Goal: Task Accomplishment & Management: Manage account settings

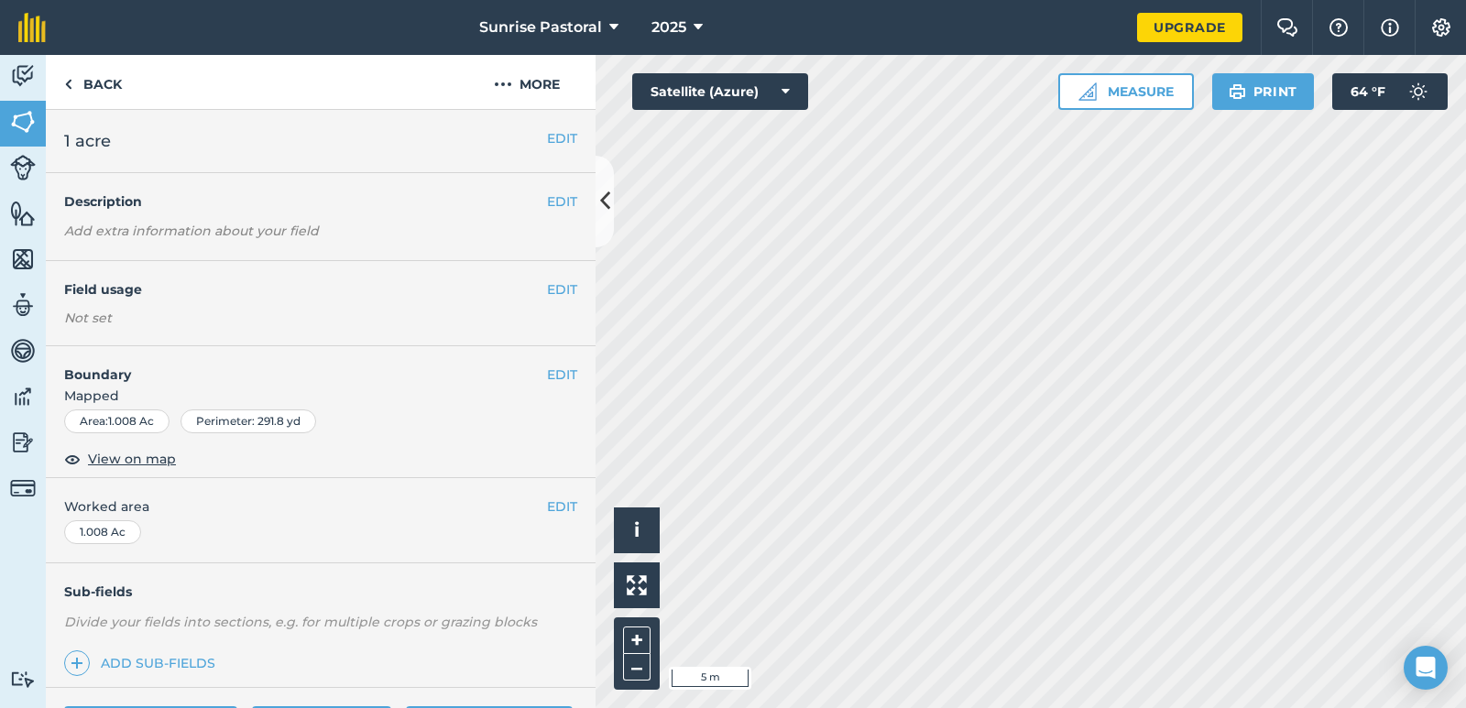
click at [1074, 107] on div "Hello i © 2025 TomTom, Microsoft 5 m + – Satellite (Azure) Measure Print 64 ° F" at bounding box center [1030, 381] width 870 height 653
click at [1143, 87] on button "Measure" at bounding box center [1126, 91] width 136 height 37
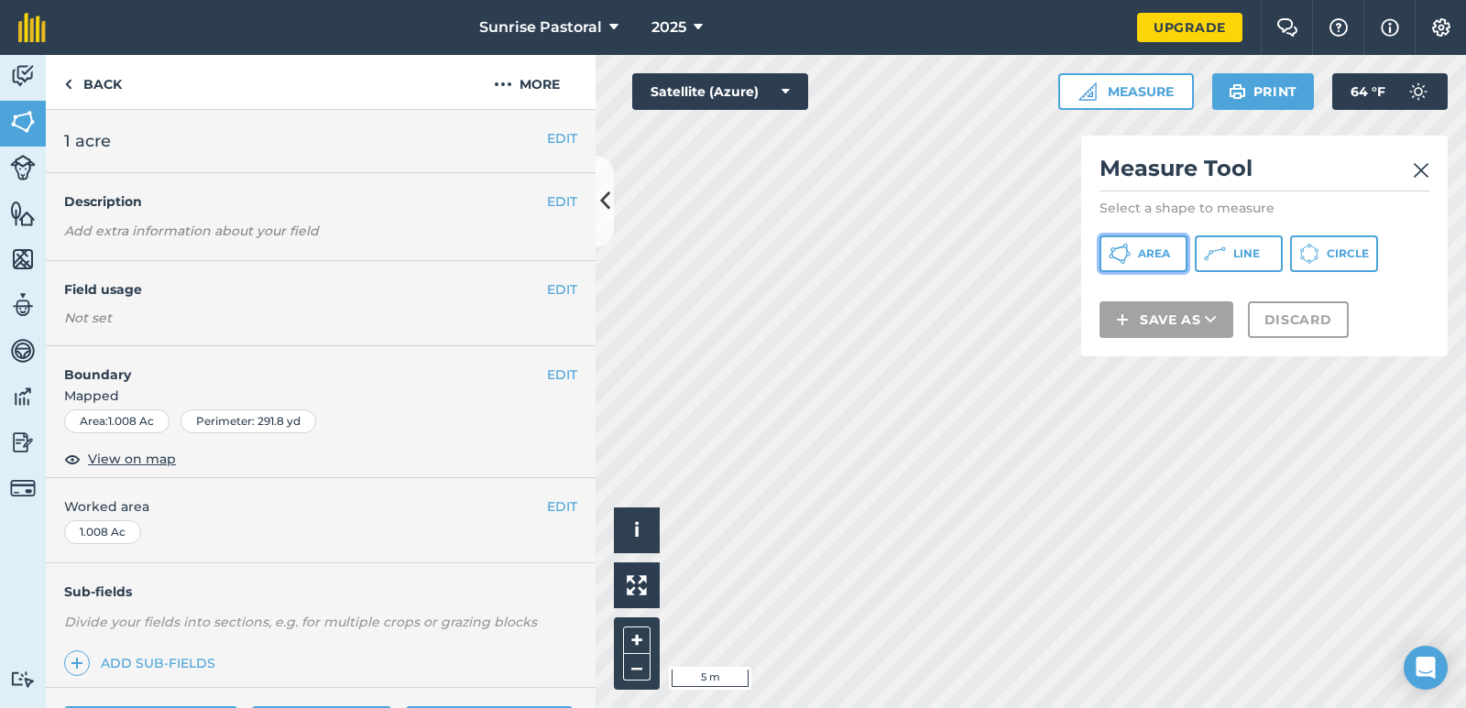
click at [1163, 260] on span "Area" at bounding box center [1154, 253] width 32 height 15
click at [1428, 168] on img at bounding box center [1420, 170] width 16 height 22
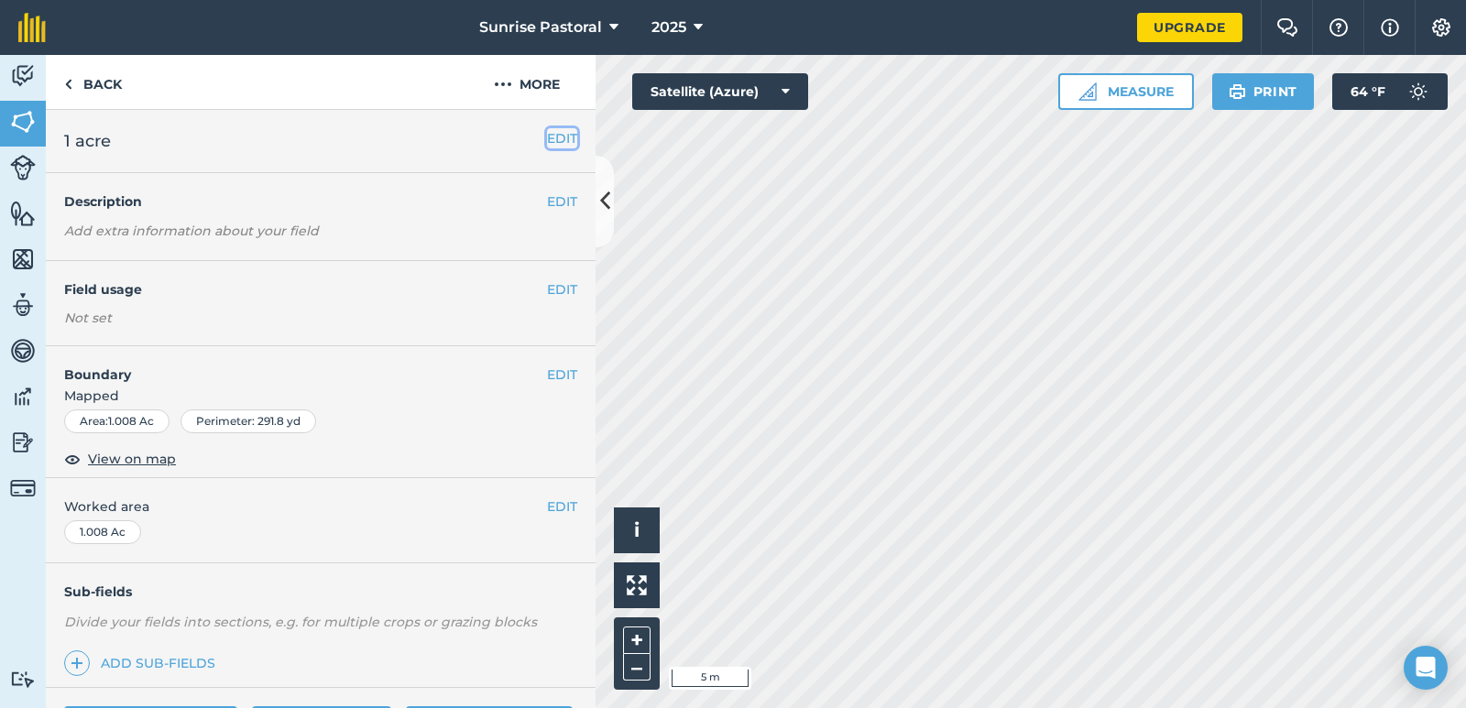
click at [547, 139] on button "EDIT" at bounding box center [562, 138] width 30 height 20
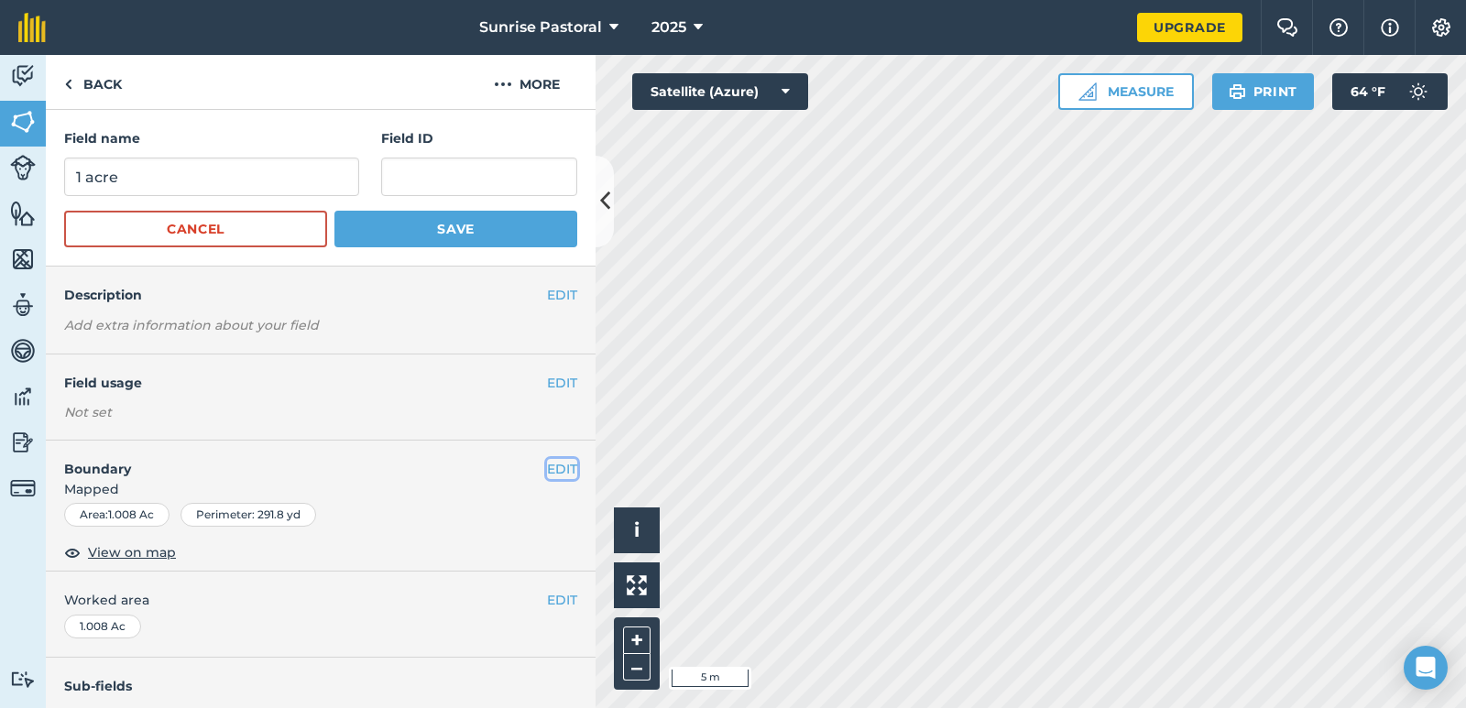
click at [549, 473] on button "EDIT" at bounding box center [562, 469] width 30 height 20
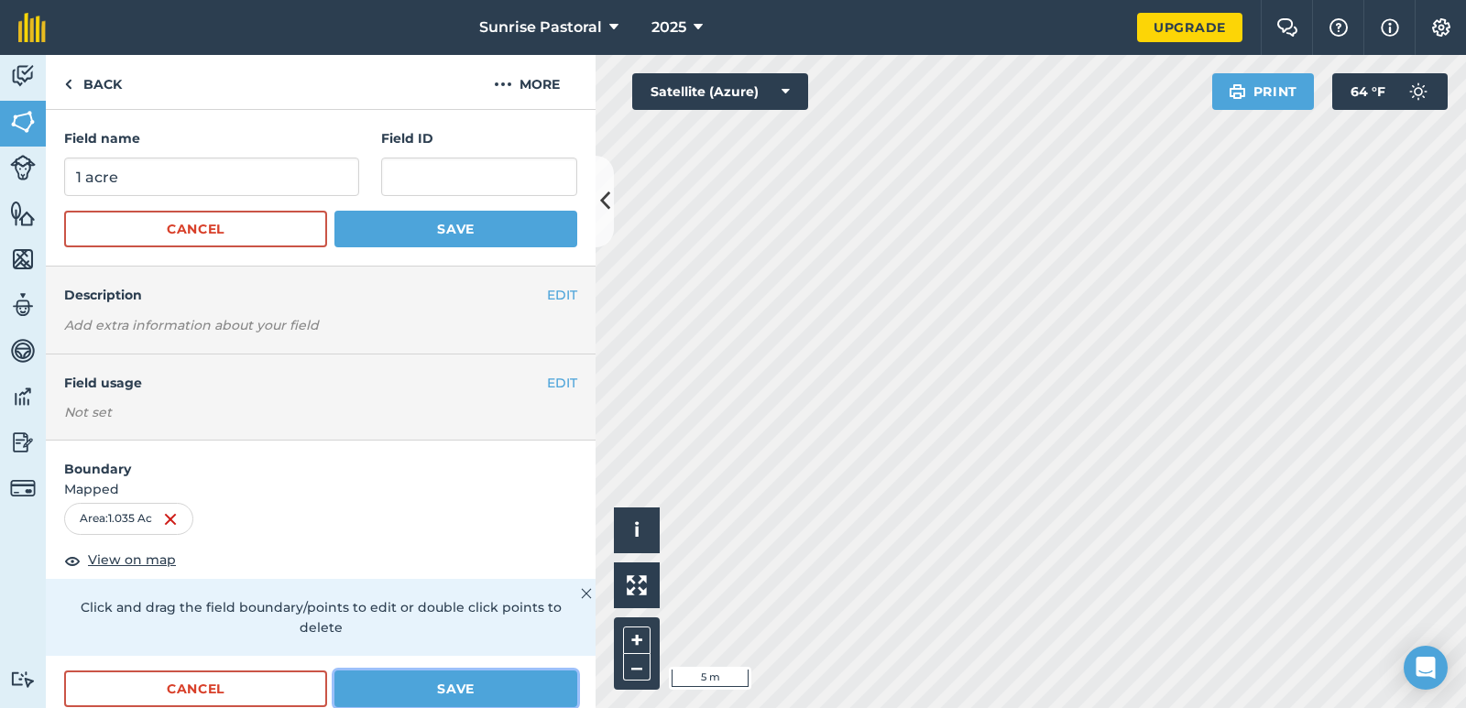
click at [507, 690] on button "Save" at bounding box center [455, 689] width 243 height 37
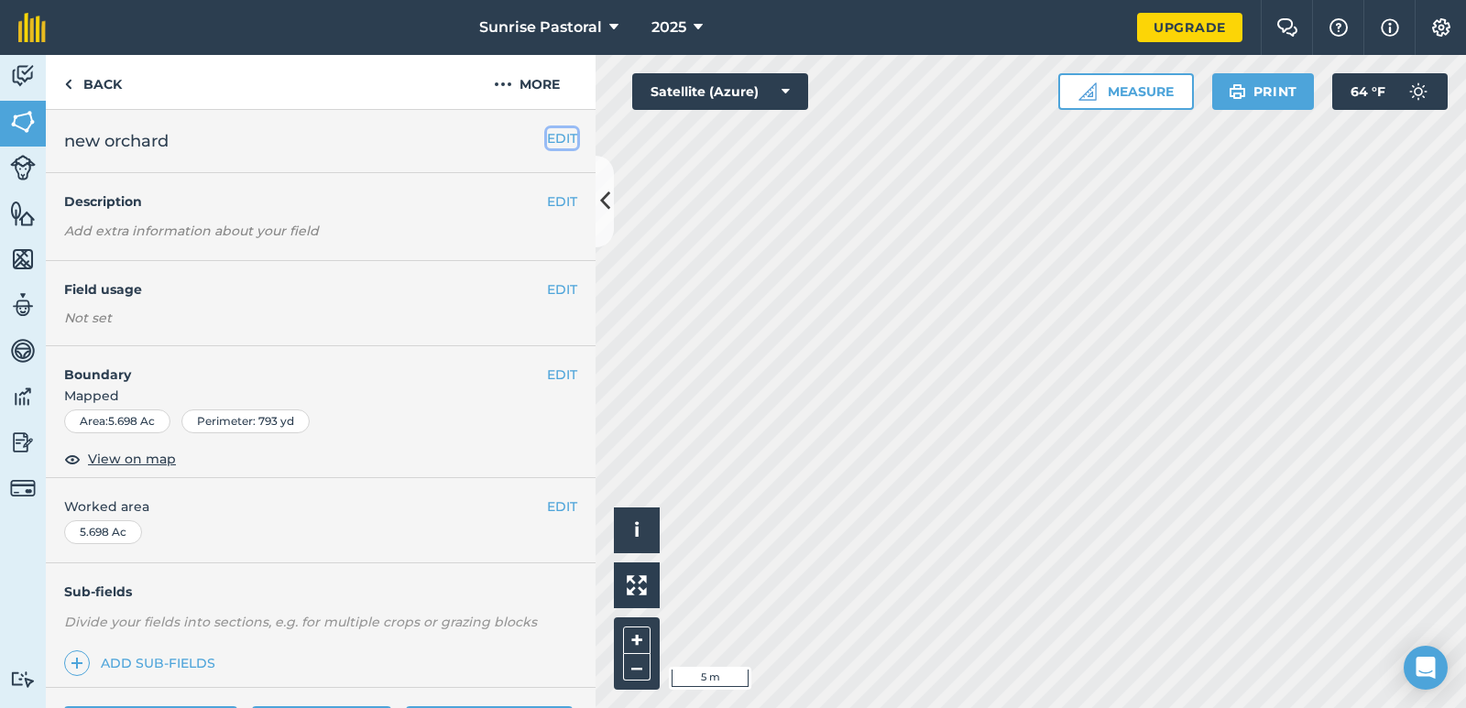
click at [547, 140] on button "EDIT" at bounding box center [562, 138] width 30 height 20
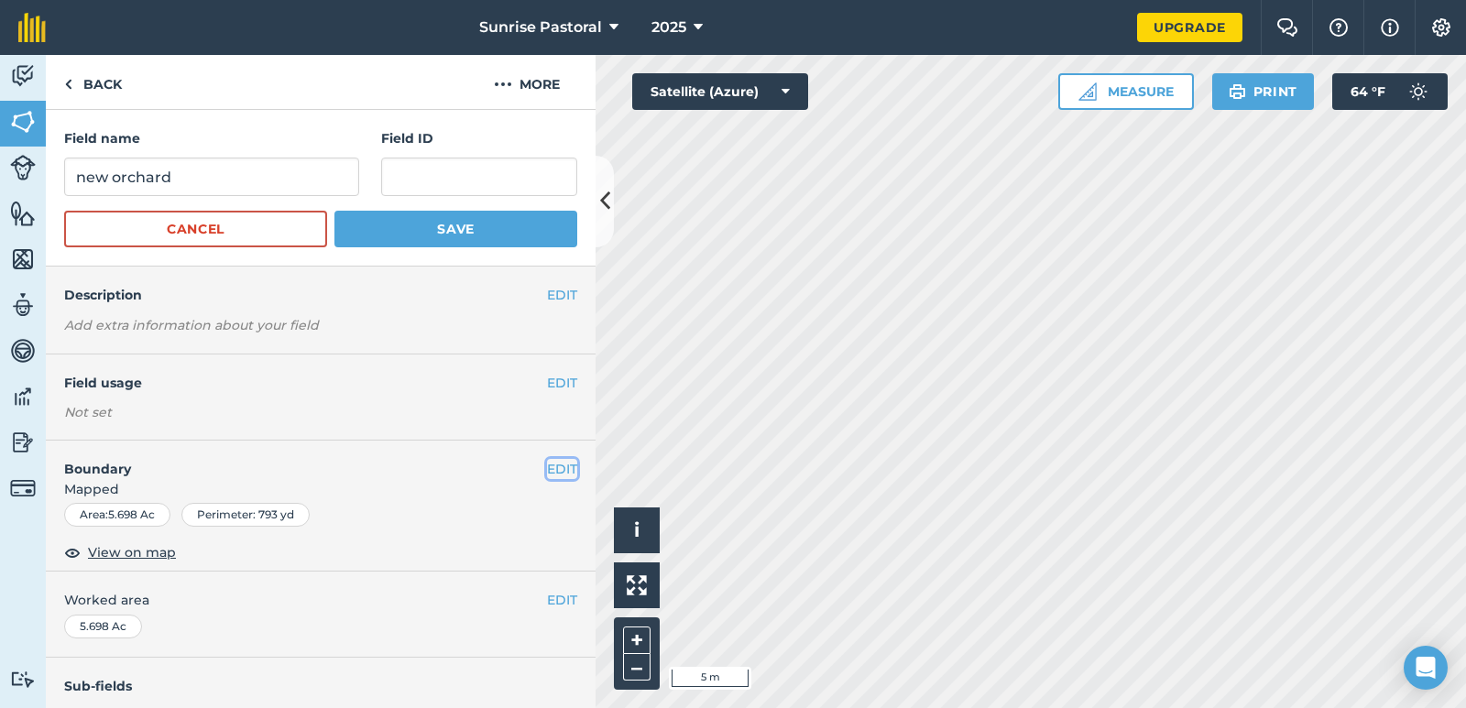
click at [552, 472] on button "EDIT" at bounding box center [562, 469] width 30 height 20
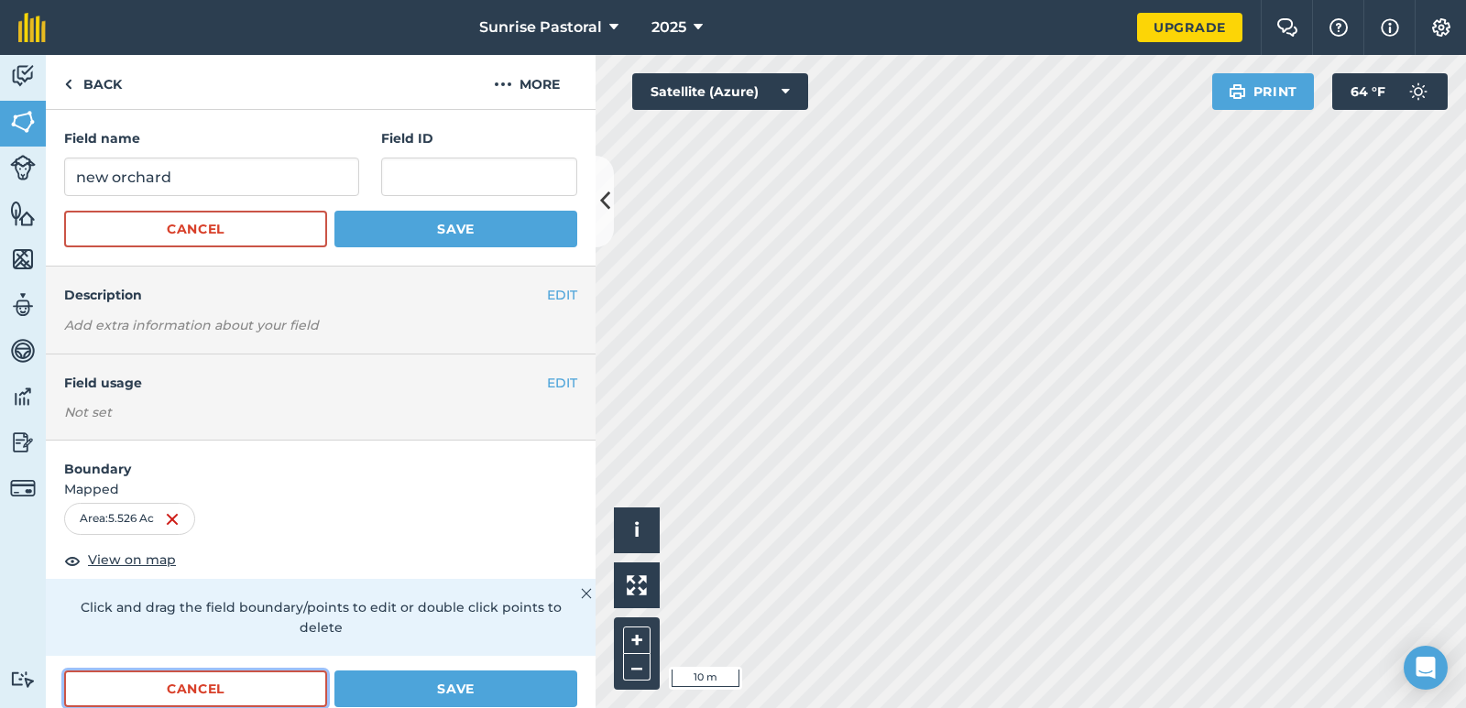
click at [295, 692] on button "Cancel" at bounding box center [195, 689] width 263 height 37
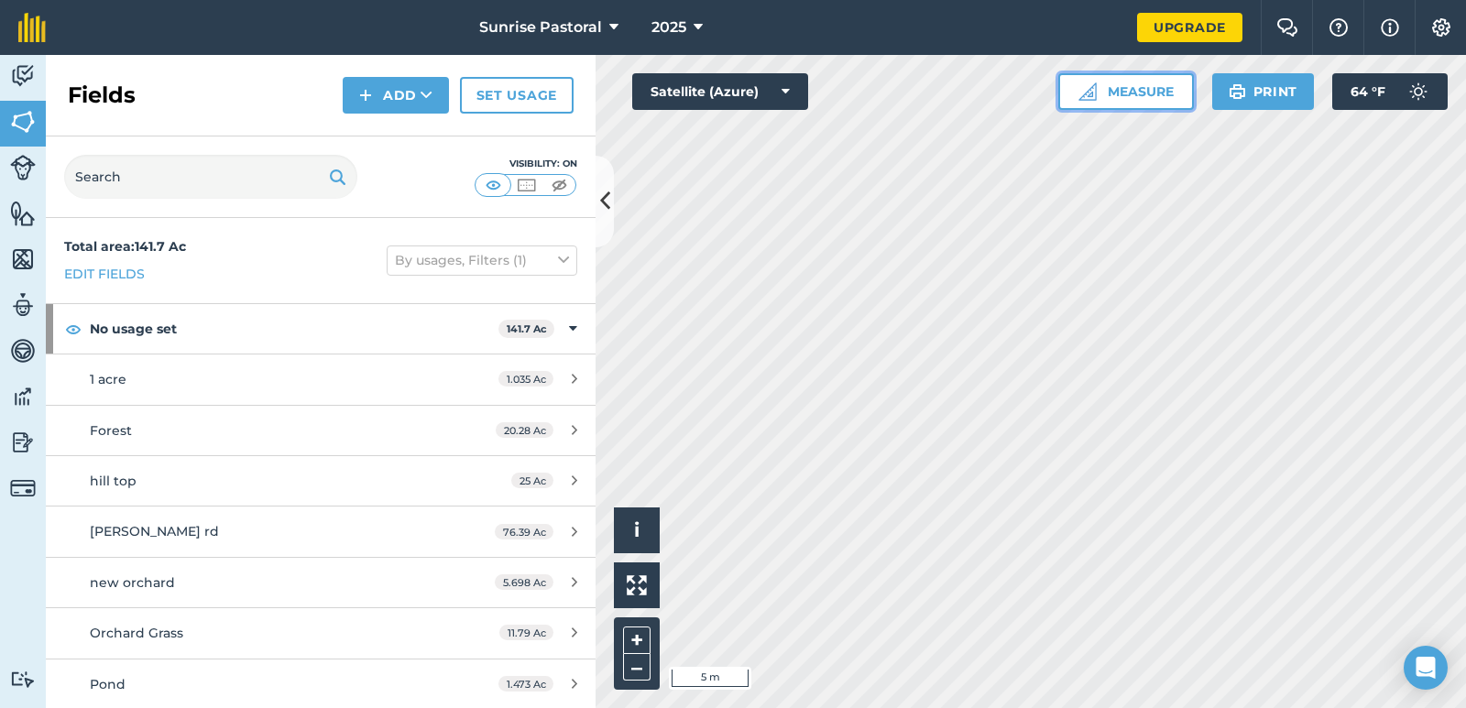
click at [1154, 95] on button "Measure" at bounding box center [1126, 91] width 136 height 37
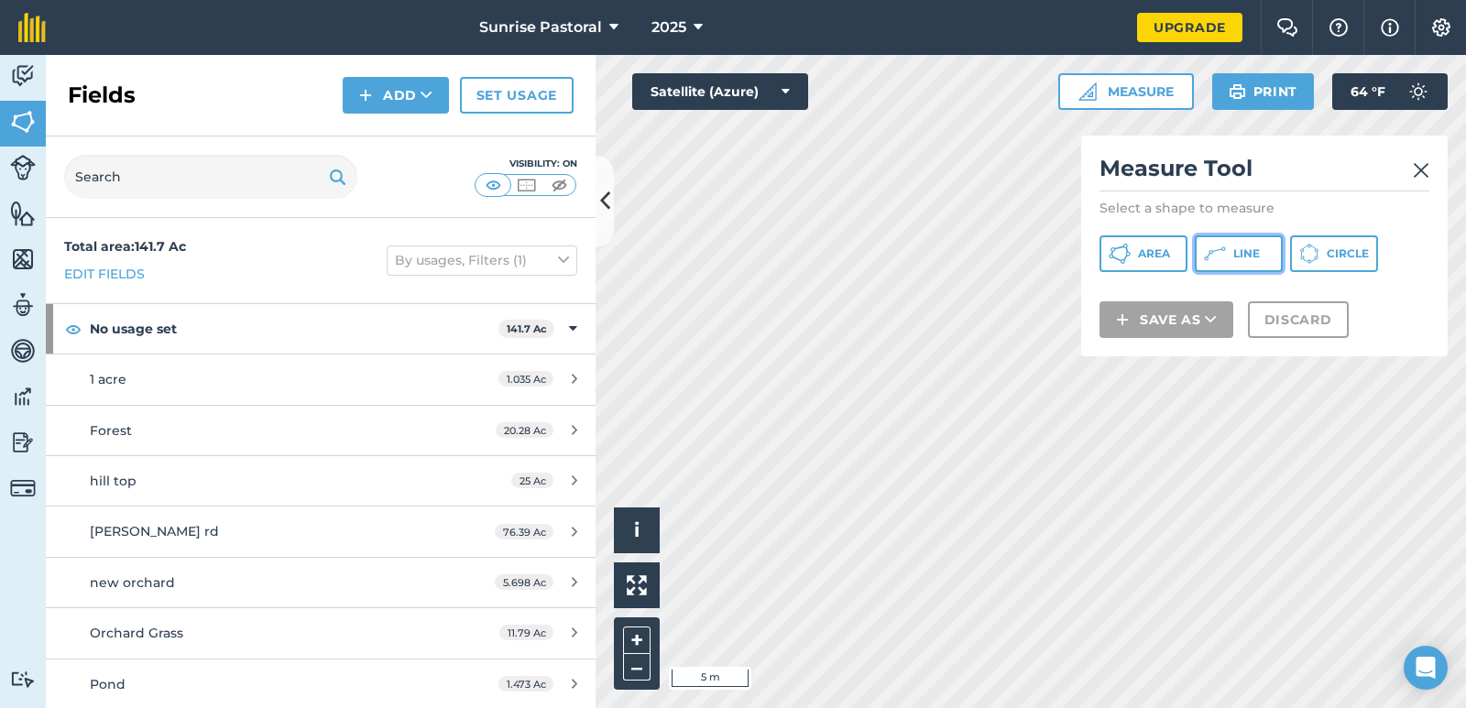
click at [1252, 262] on button "Line" at bounding box center [1238, 253] width 88 height 37
click at [1421, 171] on img at bounding box center [1420, 170] width 16 height 22
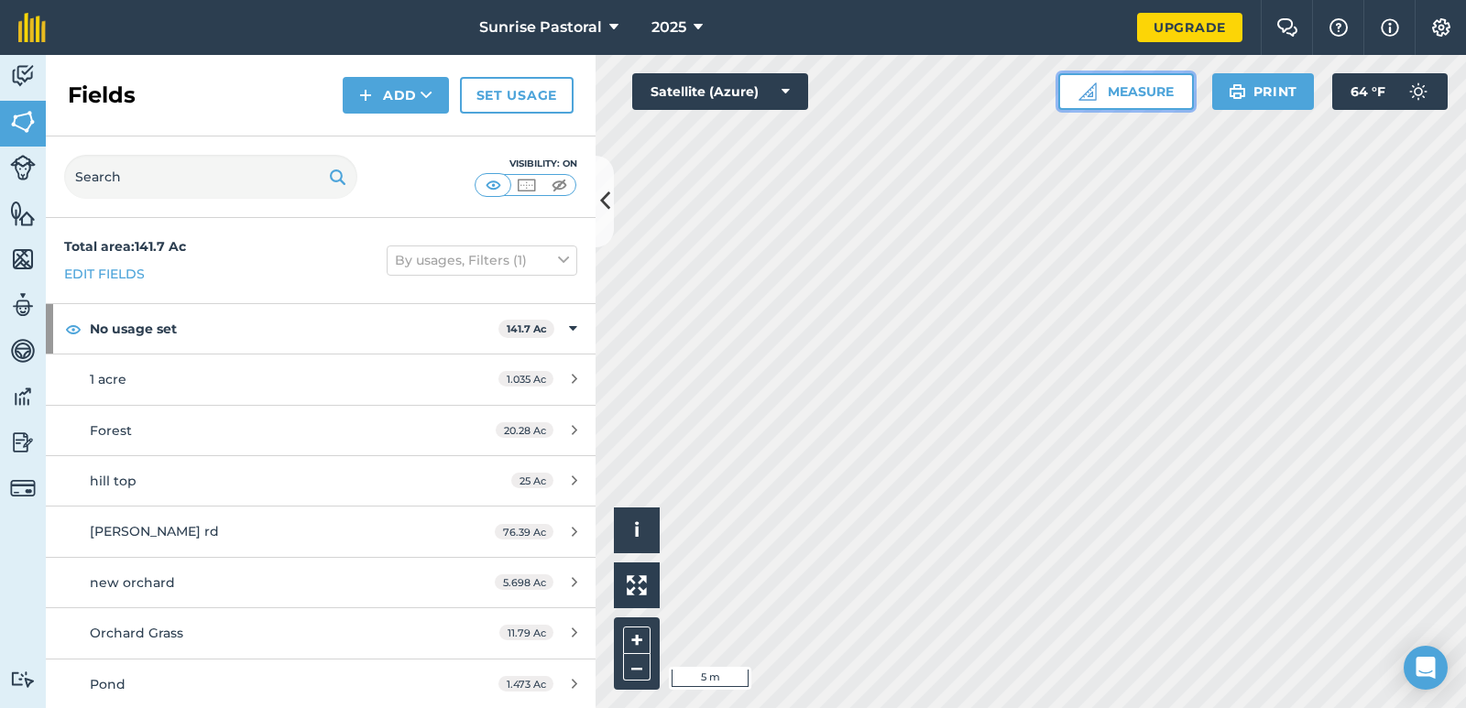
click at [1140, 97] on button "Measure" at bounding box center [1126, 91] width 136 height 37
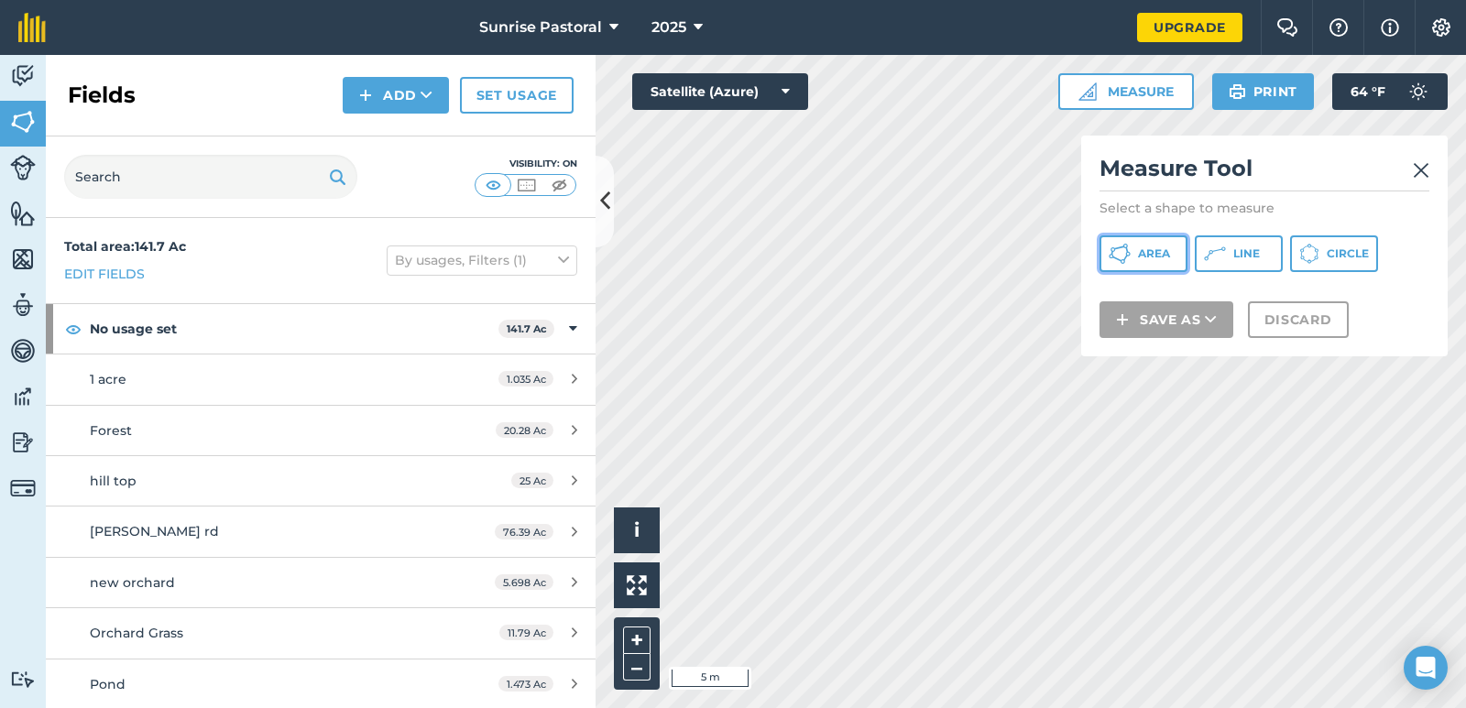
click at [1163, 257] on span "Area" at bounding box center [1154, 253] width 32 height 15
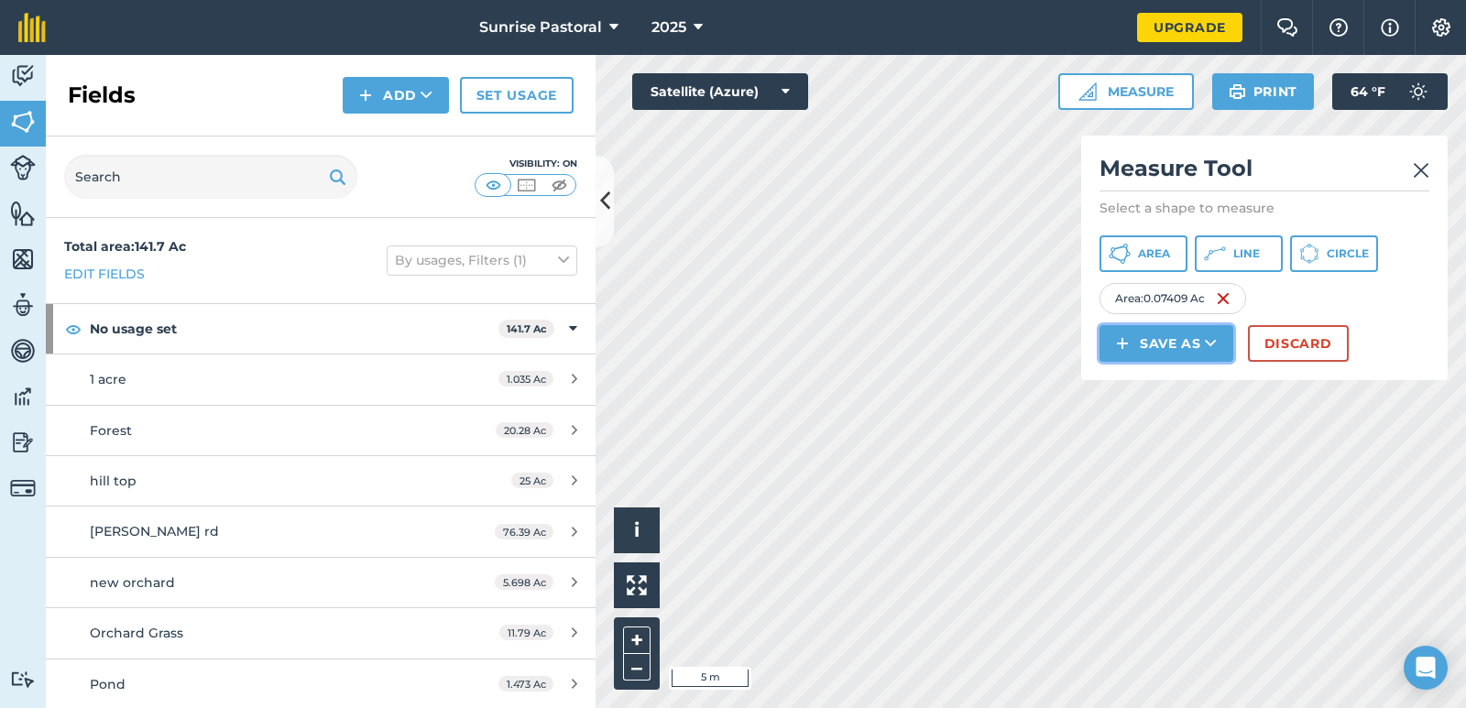
click at [1189, 343] on button "Save as" at bounding box center [1166, 343] width 134 height 37
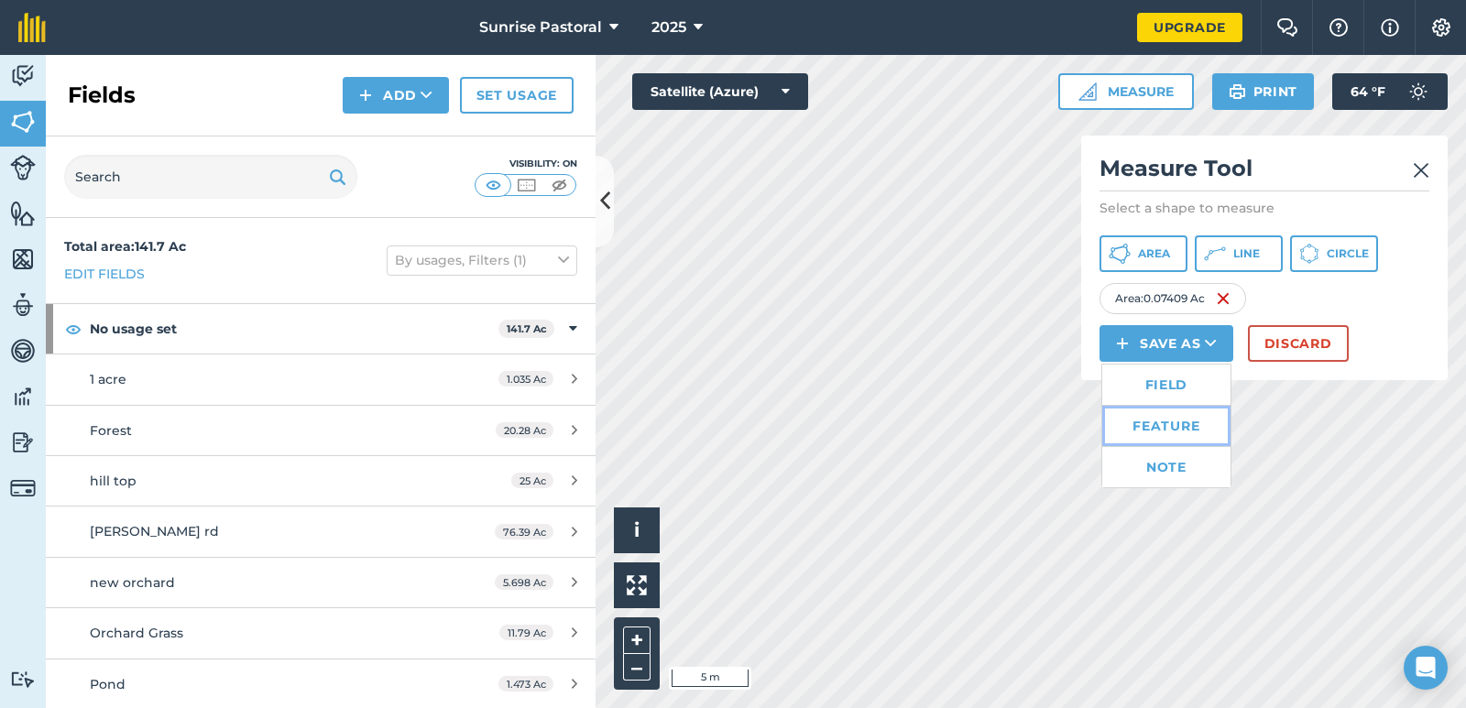
click at [1175, 427] on link "Feature" at bounding box center [1166, 426] width 128 height 40
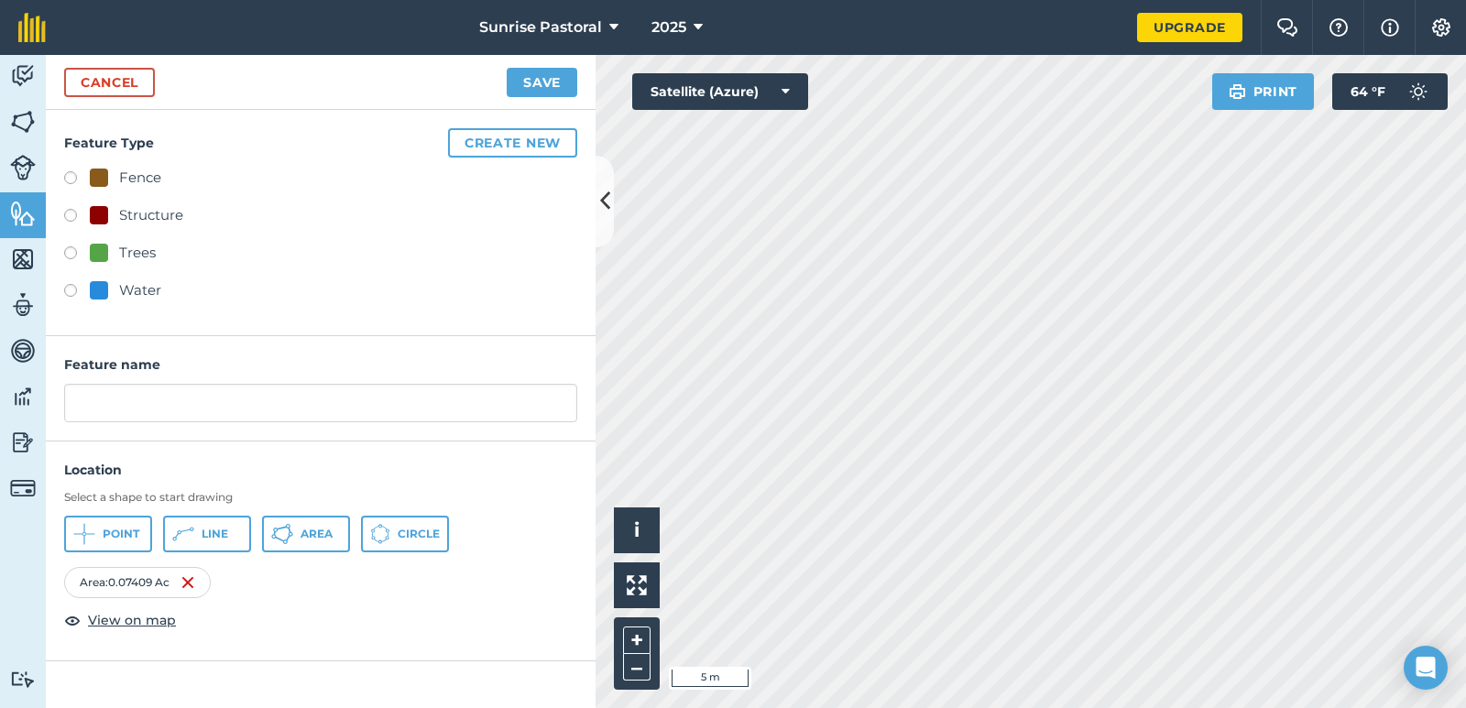
click at [79, 218] on label at bounding box center [77, 218] width 26 height 18
radio input "true"
click at [98, 215] on div at bounding box center [99, 215] width 18 height 18
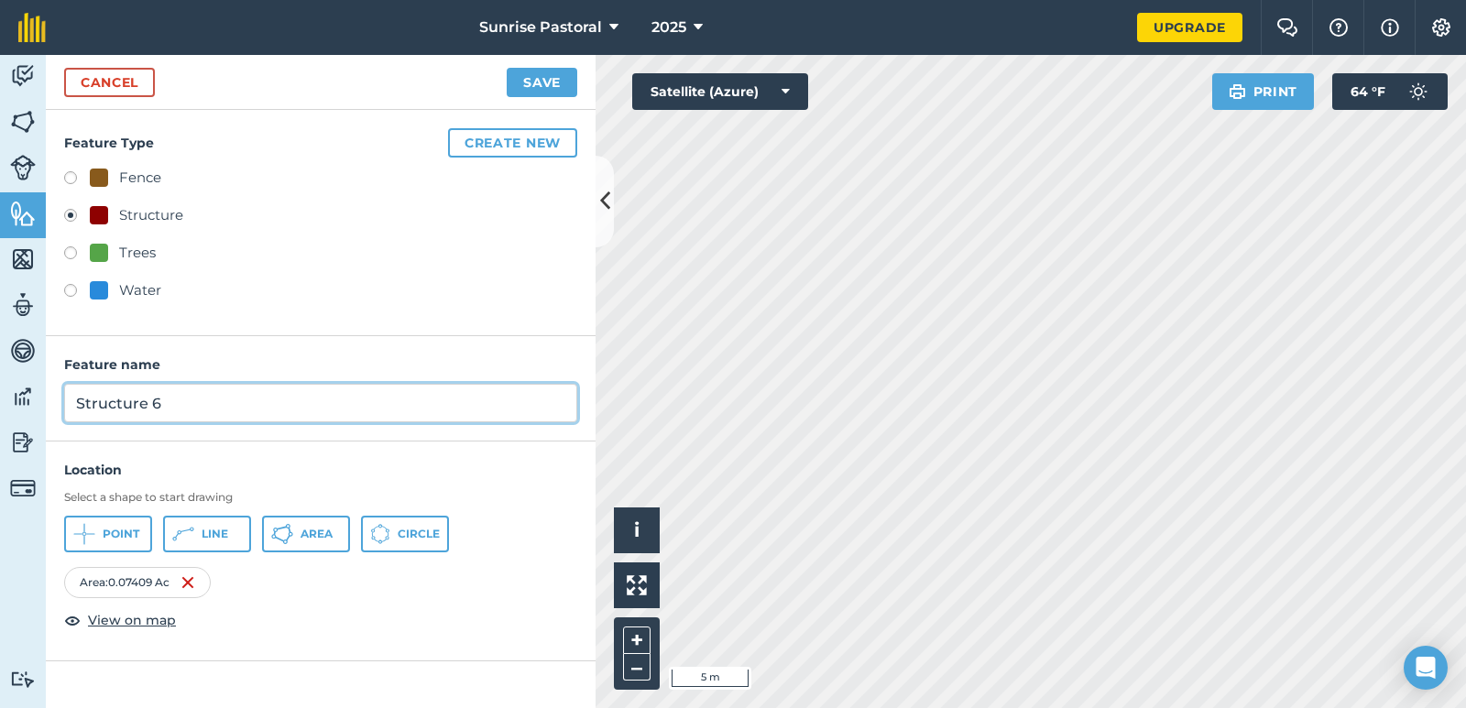
click at [189, 407] on input "Structure 6" at bounding box center [320, 403] width 513 height 38
type input "S"
type input "Cow Barn"
click at [509, 142] on button "Create new" at bounding box center [512, 142] width 129 height 29
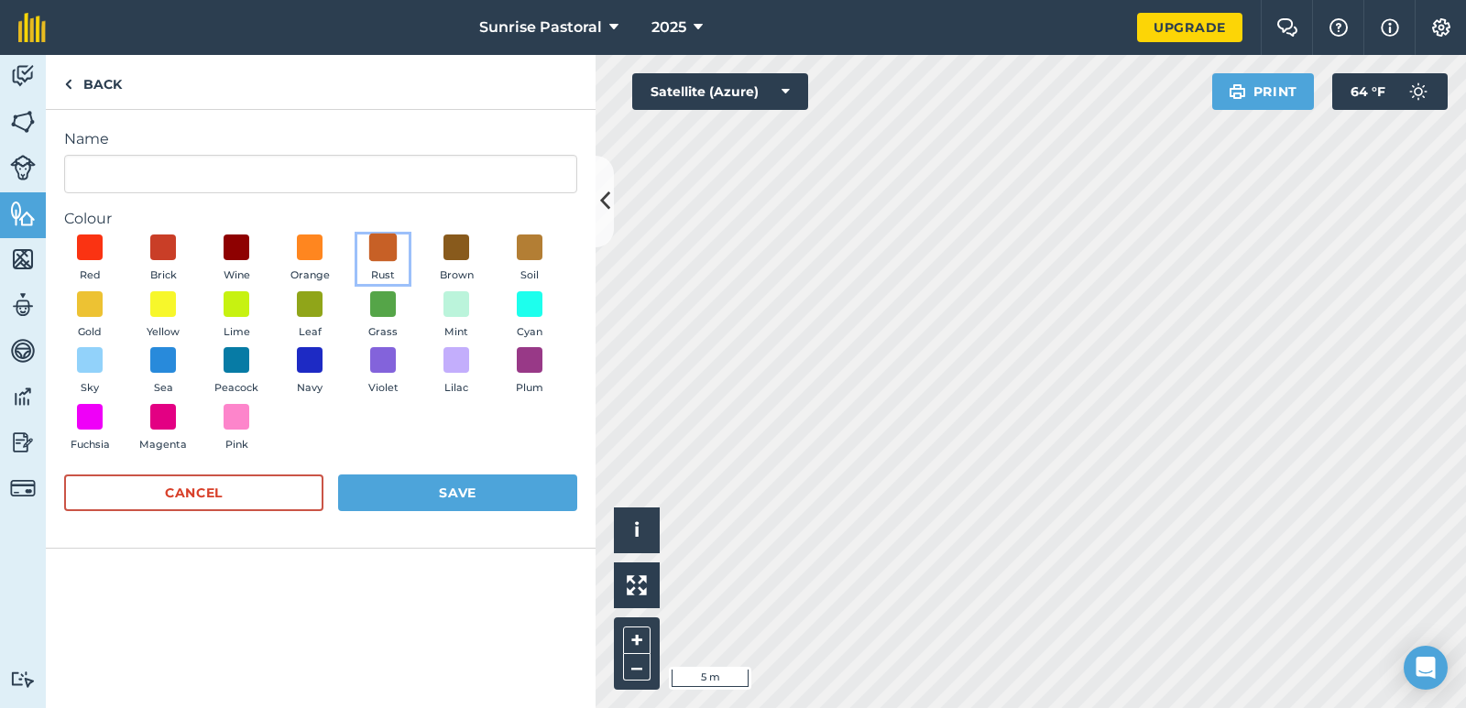
click at [373, 246] on span at bounding box center [383, 248] width 28 height 28
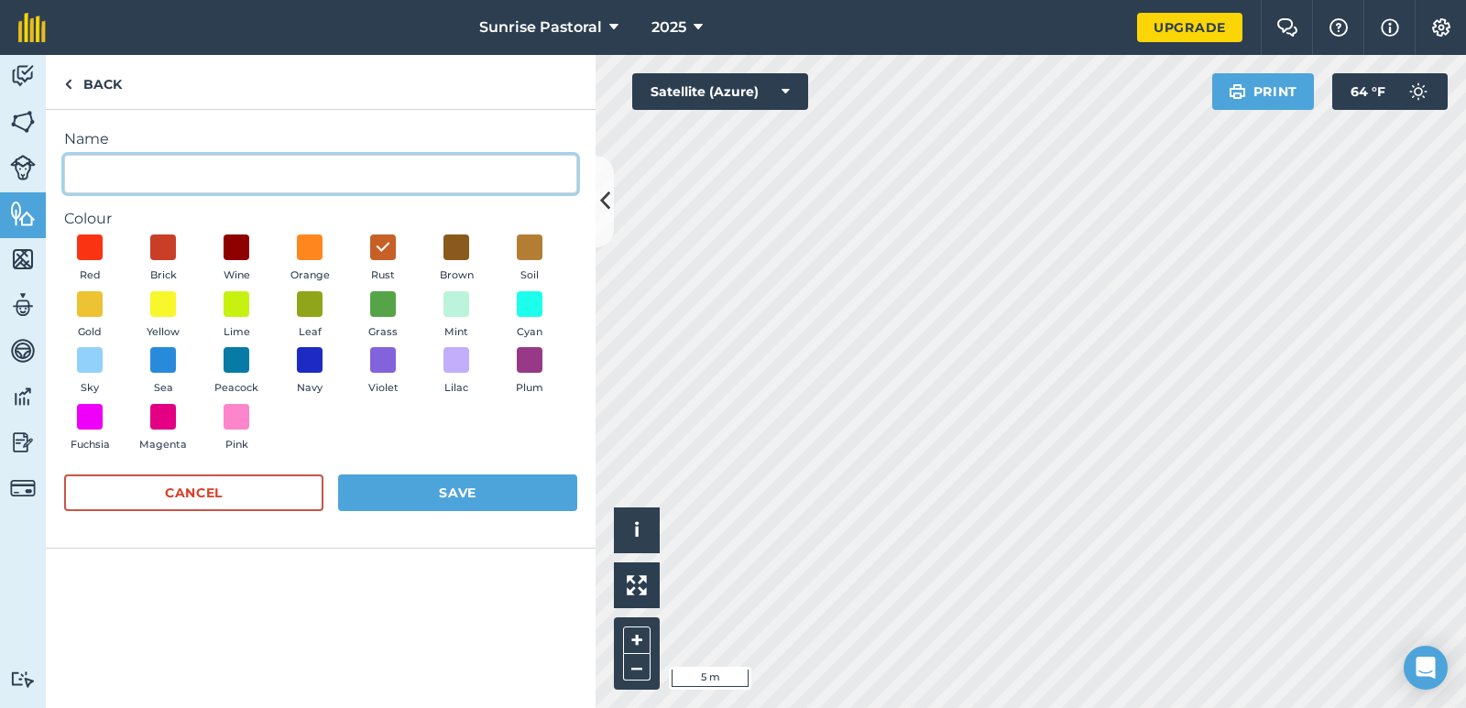
click at [340, 178] on input "Name" at bounding box center [320, 174] width 513 height 38
type input "Barn"
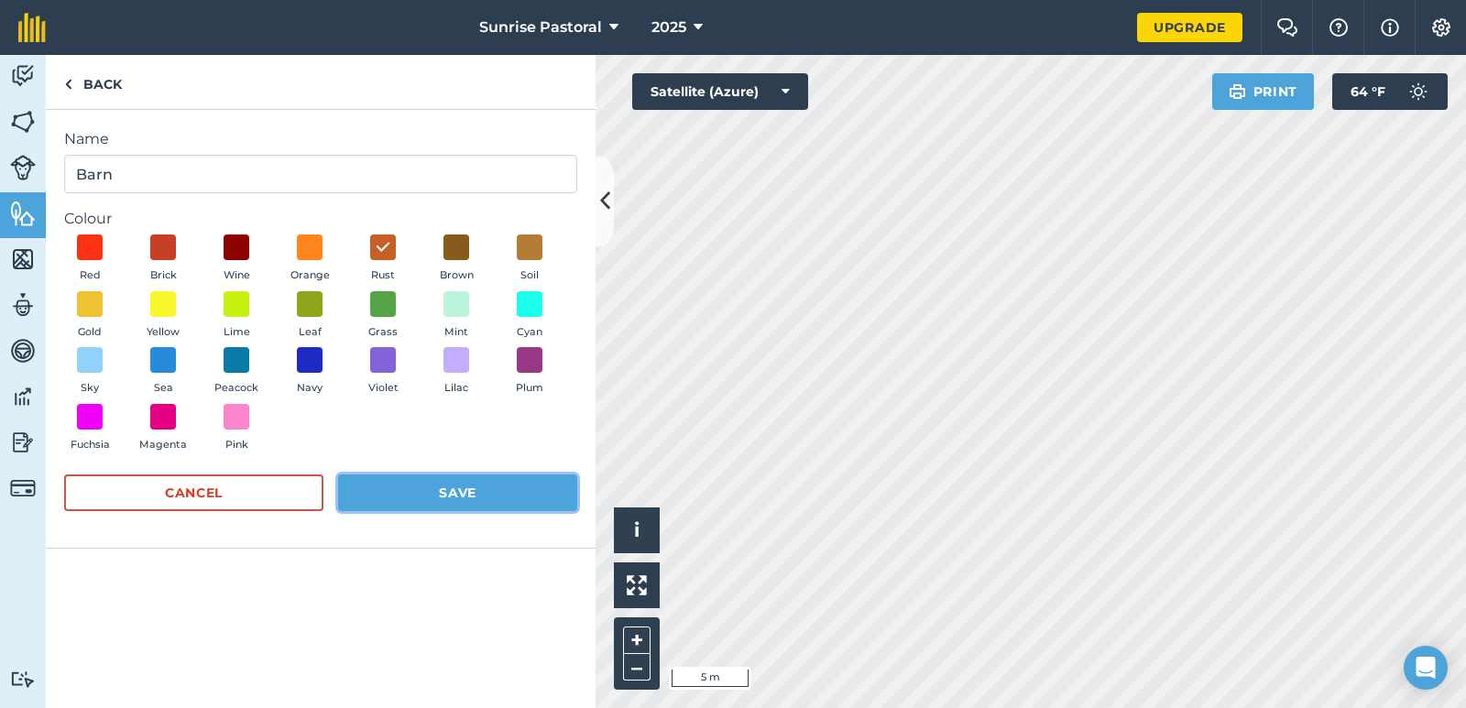
click at [391, 494] on button "Save" at bounding box center [457, 492] width 239 height 37
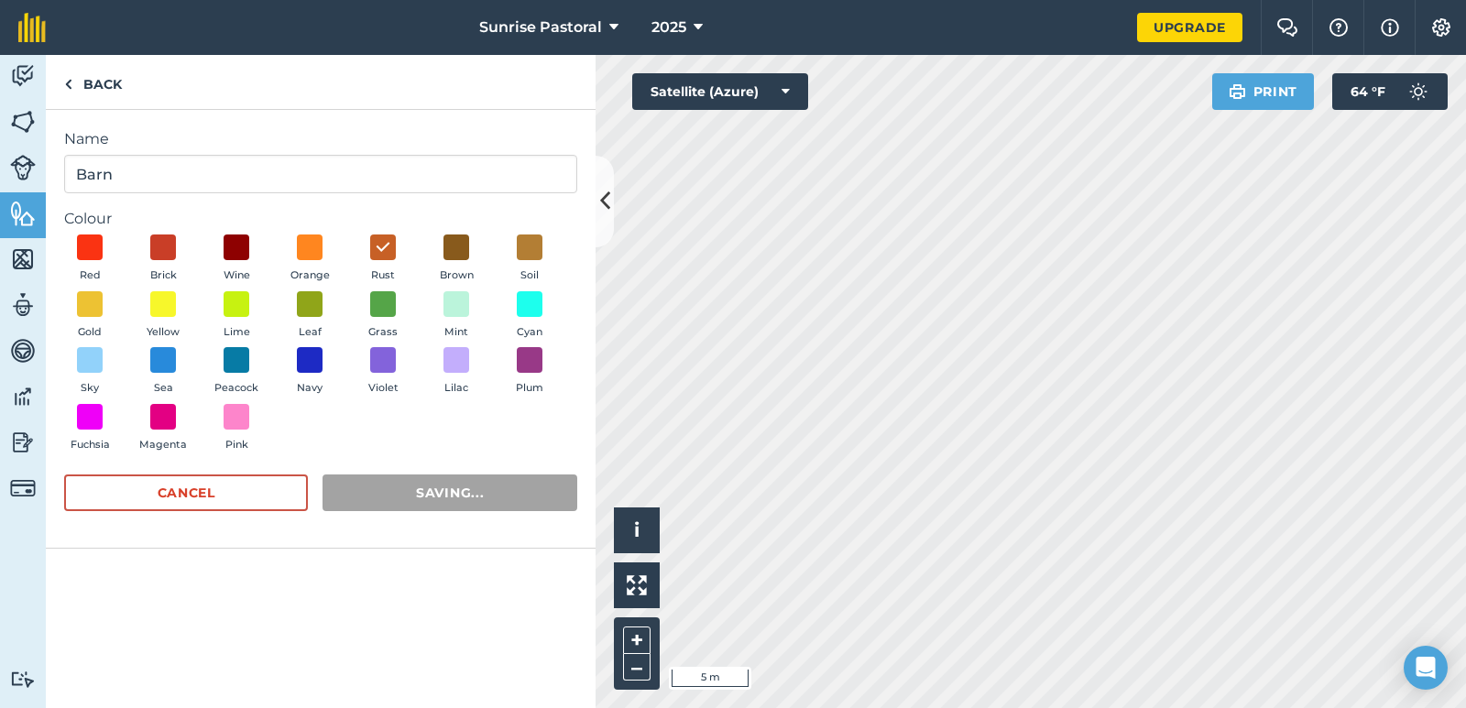
radio input "false"
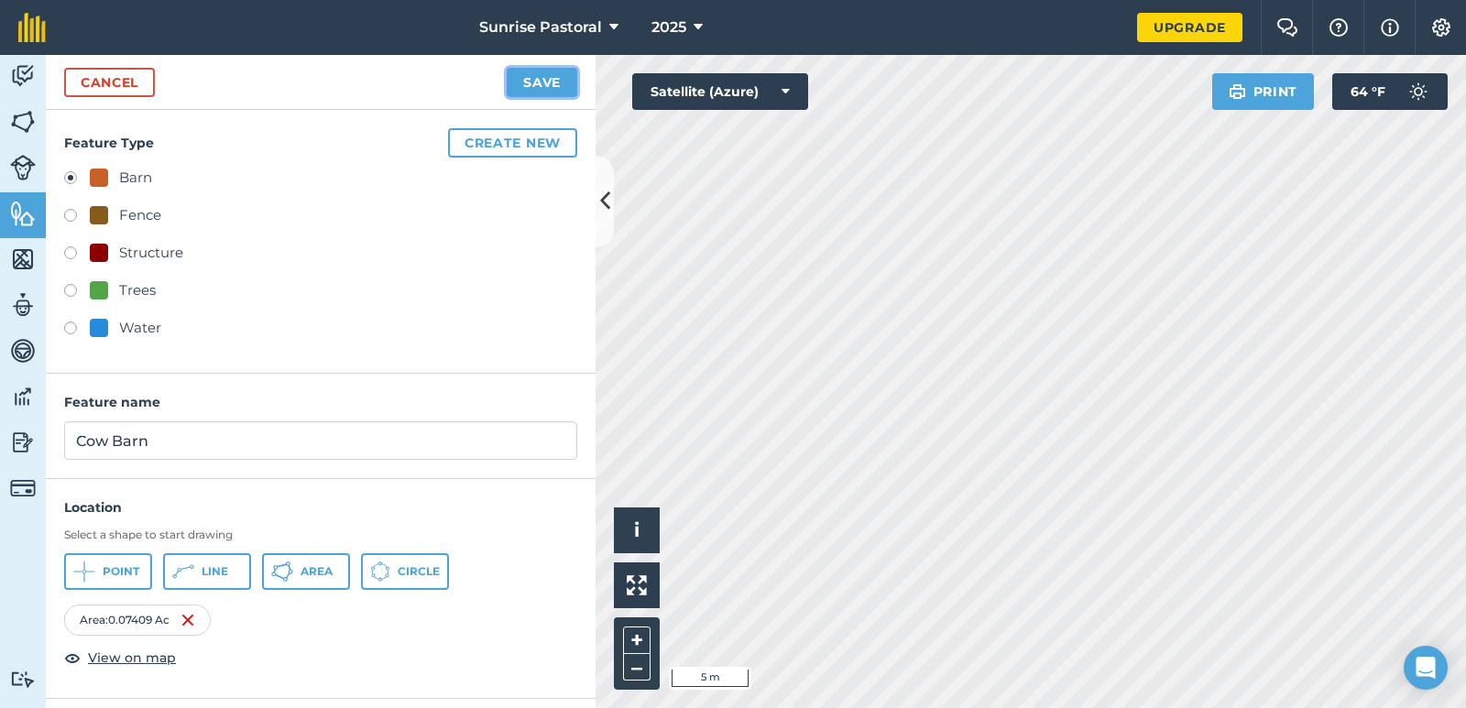
click at [529, 82] on button "Save" at bounding box center [542, 82] width 71 height 29
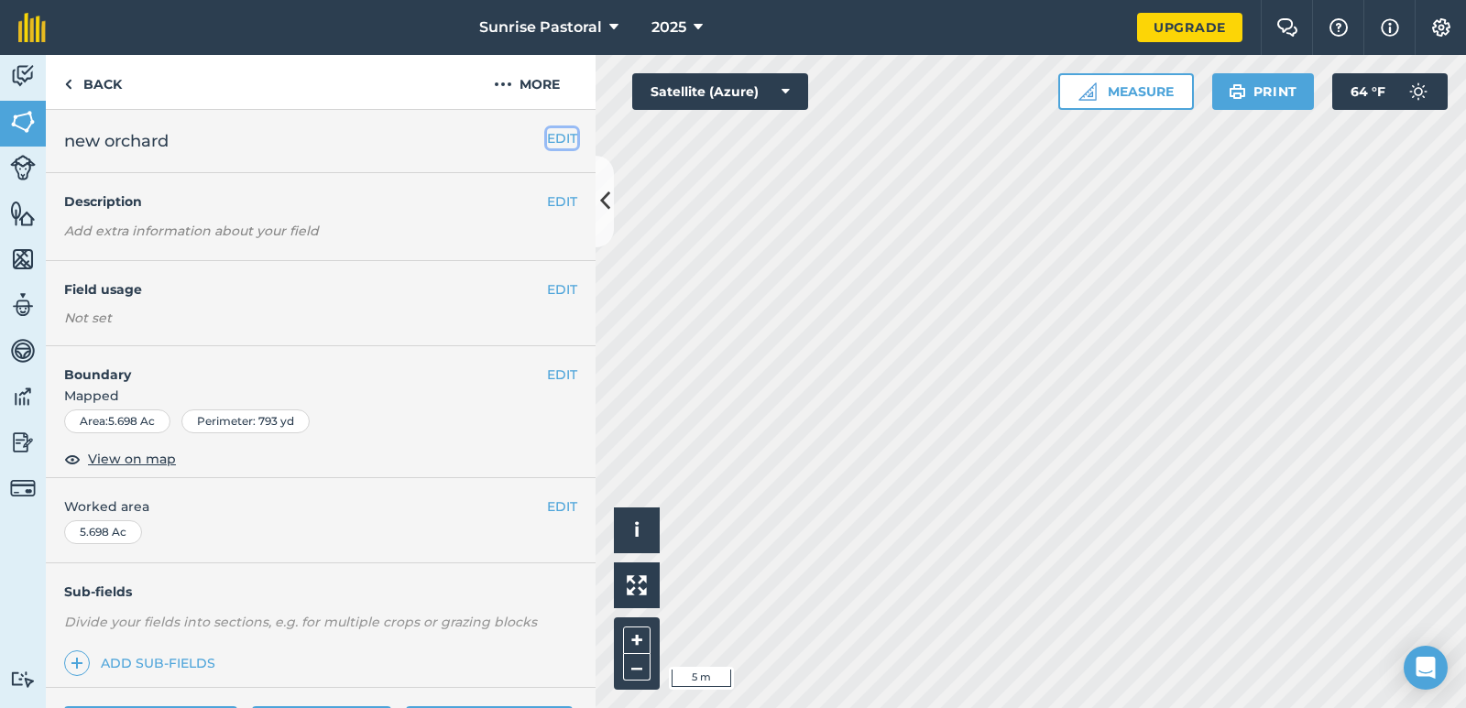
click at [551, 136] on button "EDIT" at bounding box center [562, 138] width 30 height 20
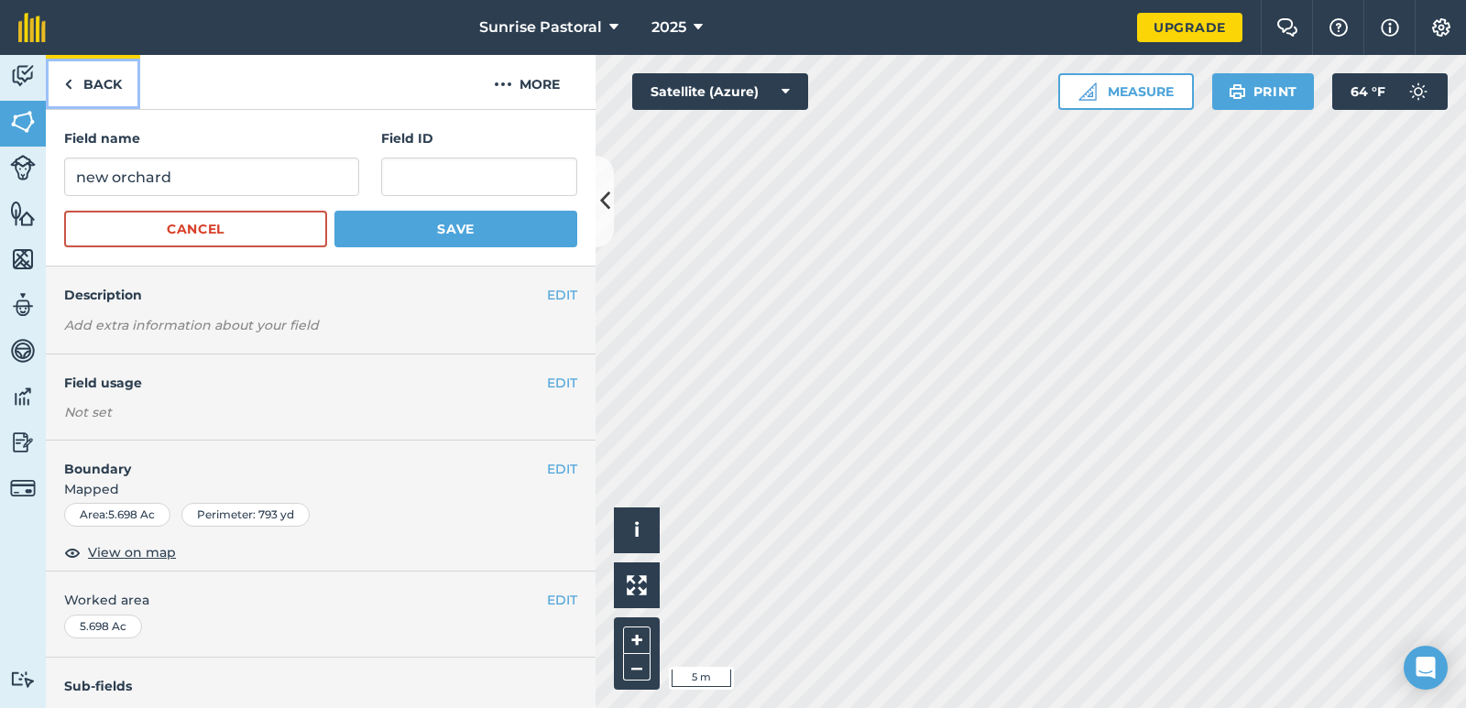
click at [93, 62] on link "Back" at bounding box center [93, 82] width 94 height 54
click at [99, 87] on link "Back" at bounding box center [93, 82] width 94 height 54
